Goal: Task Accomplishment & Management: Complete application form

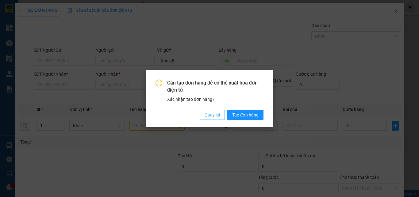
click at [213, 114] on span "Quay lại" at bounding box center [212, 114] width 15 height 7
click at [212, 114] on span "Quay lại" at bounding box center [212, 114] width 15 height 7
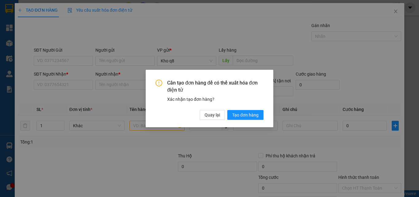
click at [212, 102] on span "Quay lại" at bounding box center [210, 101] width 3 height 1
click at [212, 114] on span "Quay lại" at bounding box center [212, 114] width 15 height 7
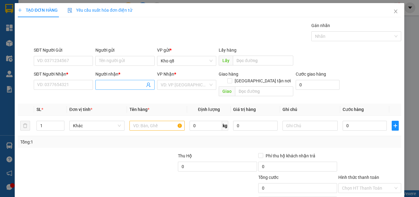
click at [107, 83] on input "Người nhận *" at bounding box center [122, 84] width 46 height 7
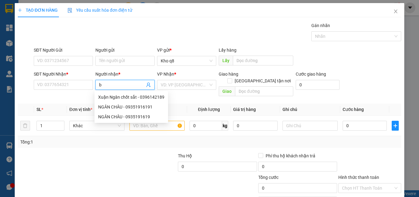
paste input "ắc"
paste input "ê"
paste input "ền"
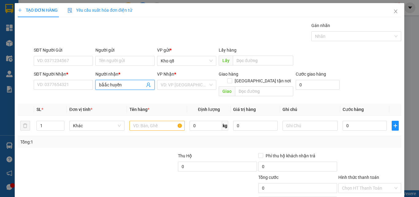
click at [105, 86] on input "bắắc huyền" at bounding box center [122, 84] width 46 height 7
type input "bắc huyền"
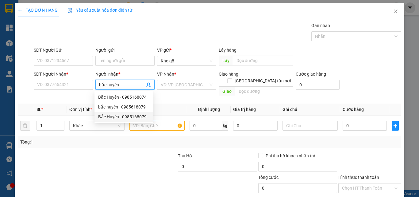
click at [135, 115] on div "Bắc Huyền - 0985168079" at bounding box center [123, 116] width 51 height 7
type input "0985168079"
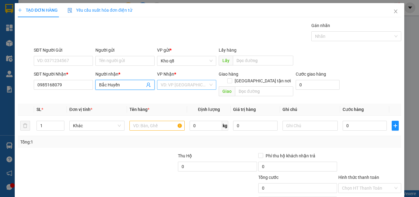
type input "Bắc Huyền"
click at [174, 83] on input "search" at bounding box center [185, 84] width 48 height 9
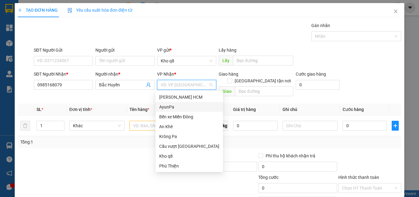
click at [162, 106] on div "AyunPa" at bounding box center [189, 106] width 60 height 7
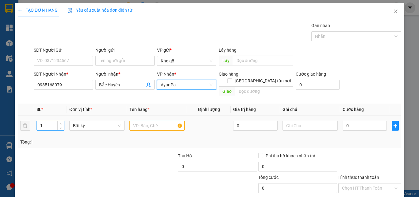
click at [45, 121] on input "1" at bounding box center [50, 125] width 27 height 9
type input "2"
click at [136, 121] on input "text" at bounding box center [156, 126] width 55 height 10
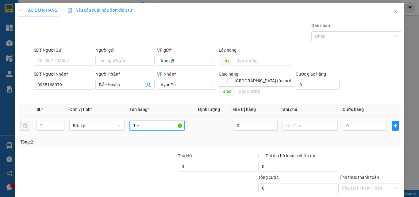
paste input "ục"
paste input "ói"
type input "1 cục+1 gói"
click at [349, 121] on input "0" at bounding box center [365, 126] width 44 height 10
type input "1"
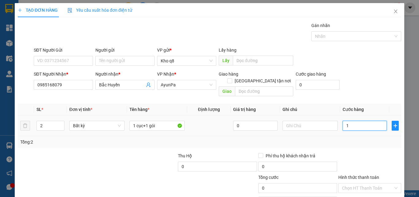
type input "1"
type input "15"
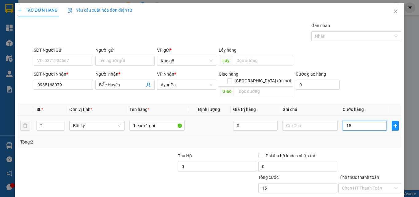
type input "150"
type input "150.000"
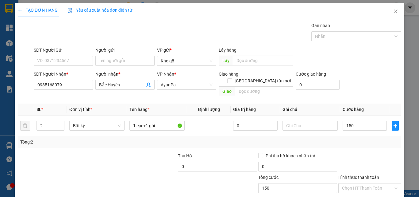
type input "150.000"
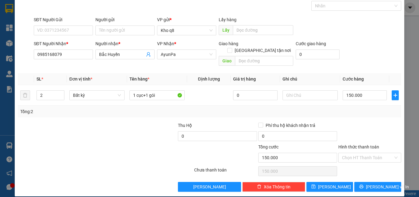
drag, startPoint x: 413, startPoint y: 122, endPoint x: 413, endPoint y: 133, distance: 10.4
click at [413, 133] on div "TẠO ĐƠN HÀNG Yêu cầu xuất hóa đơn điện tử Transit Pickup Surcharge Ids Transit …" at bounding box center [209, 98] width 419 height 197
click at [318, 182] on button "[PERSON_NAME]" at bounding box center [329, 187] width 47 height 10
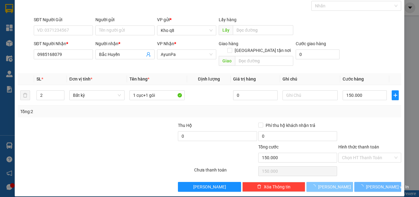
click at [316, 183] on icon "loading" at bounding box center [313, 186] width 6 height 6
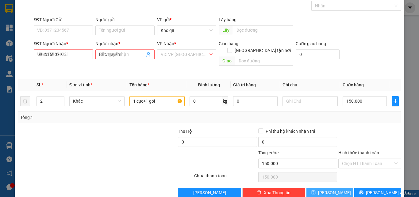
type input "1"
type input "0"
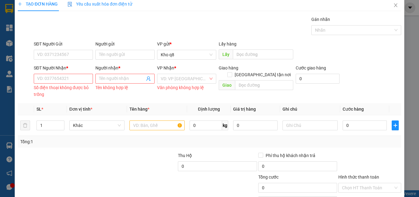
scroll to position [0, 0]
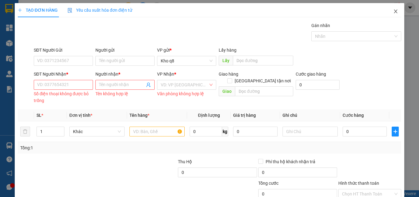
click at [393, 12] on icon "close" at bounding box center [395, 11] width 5 height 5
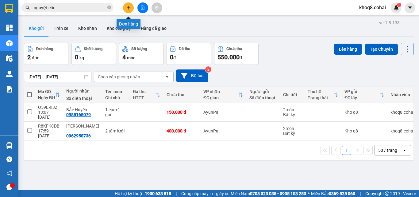
click at [127, 7] on icon "plus" at bounding box center [128, 8] width 4 height 4
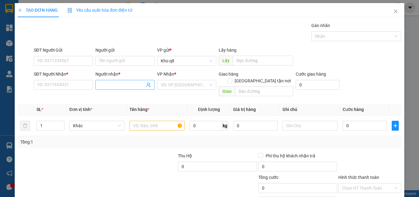
click at [103, 84] on input "Người nhận *" at bounding box center [122, 84] width 46 height 7
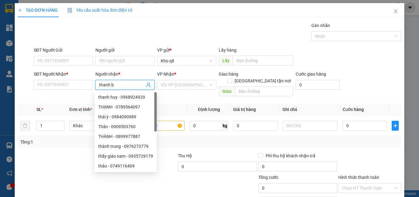
type input "thanh ba"
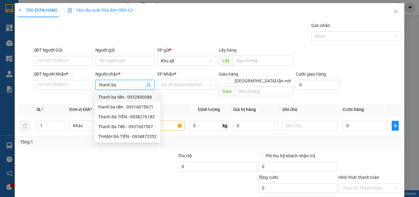
click at [140, 96] on div "Thanh ba tiền - 0932890088" at bounding box center [127, 97] width 59 height 7
type input "0932890088"
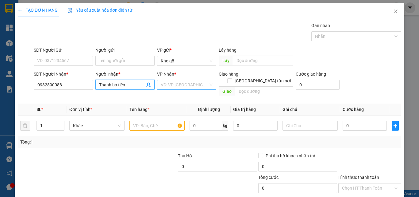
type input "Thanh ba tiền"
click at [192, 84] on input "search" at bounding box center [185, 84] width 48 height 9
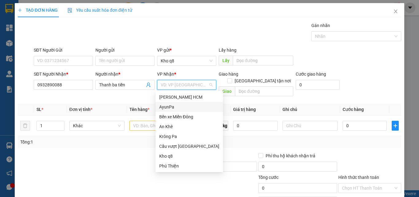
click at [167, 104] on div "AyunPa" at bounding box center [189, 106] width 60 height 7
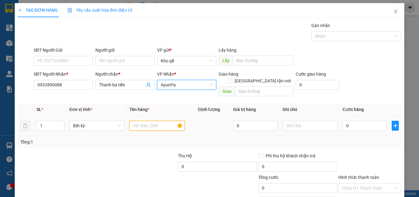
click at [141, 121] on input "text" at bounding box center [156, 126] width 55 height 10
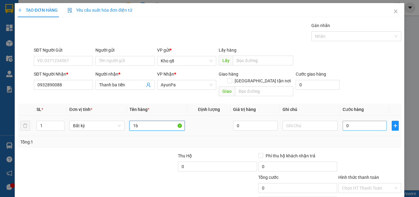
type input "1b"
click at [353, 121] on input "0" at bounding box center [365, 126] width 44 height 10
type input "6"
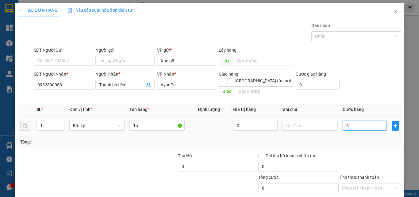
type input "60"
type input "60.000"
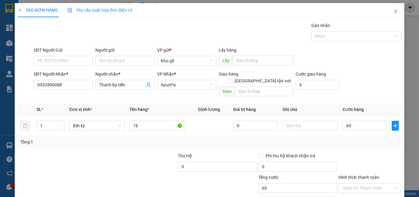
type input "60.000"
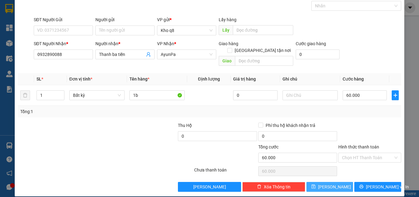
click at [326, 183] on span "[PERSON_NAME]" at bounding box center [334, 186] width 33 height 7
type input "0"
